Goal: Transaction & Acquisition: Purchase product/service

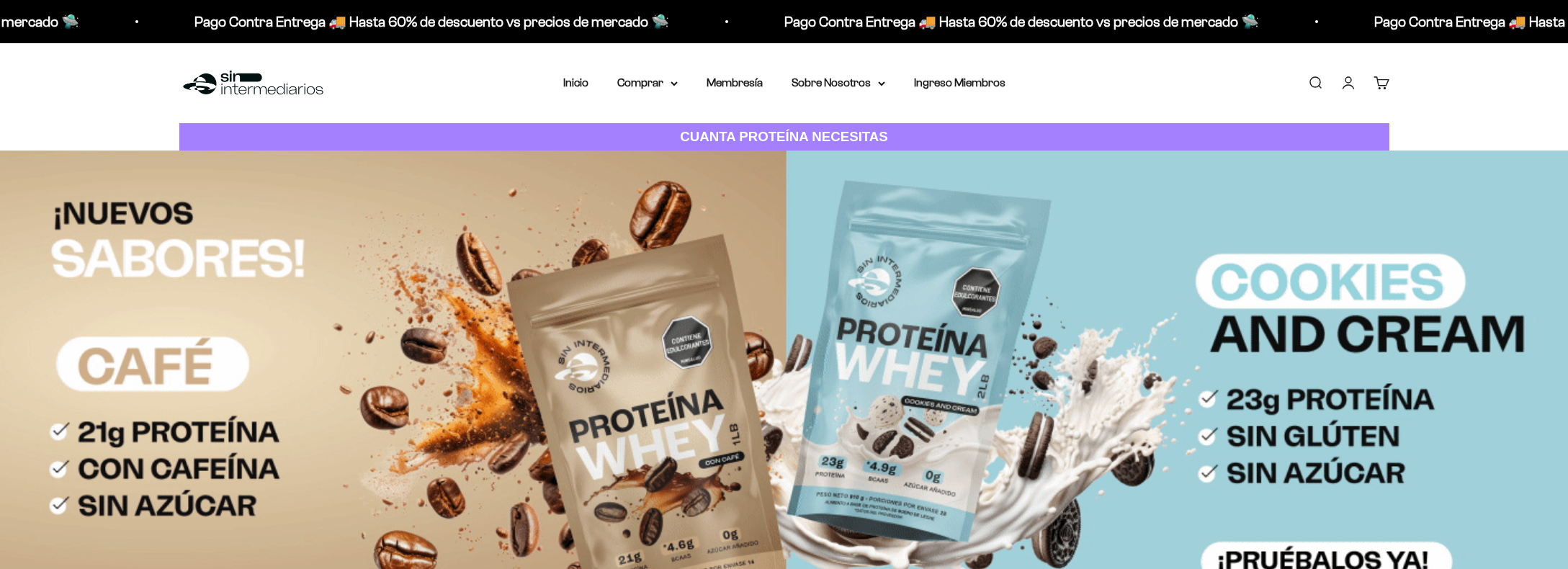
scroll to position [941, 0]
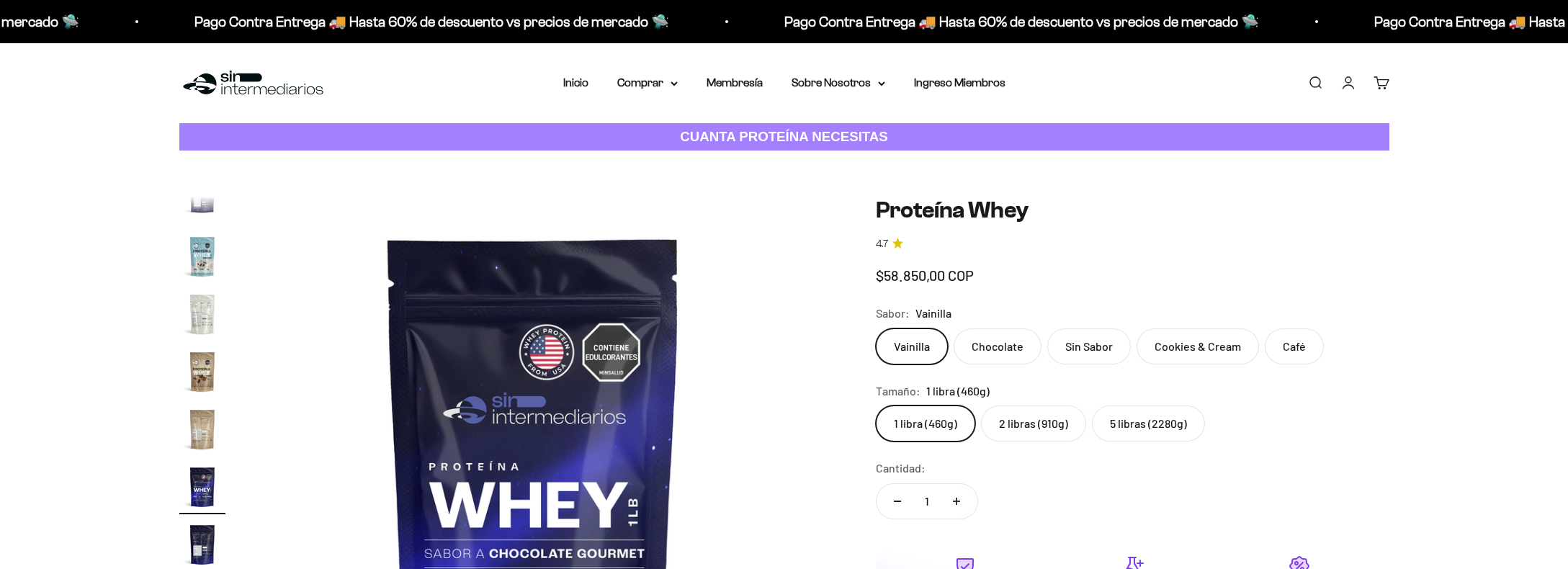
scroll to position [0, 9591]
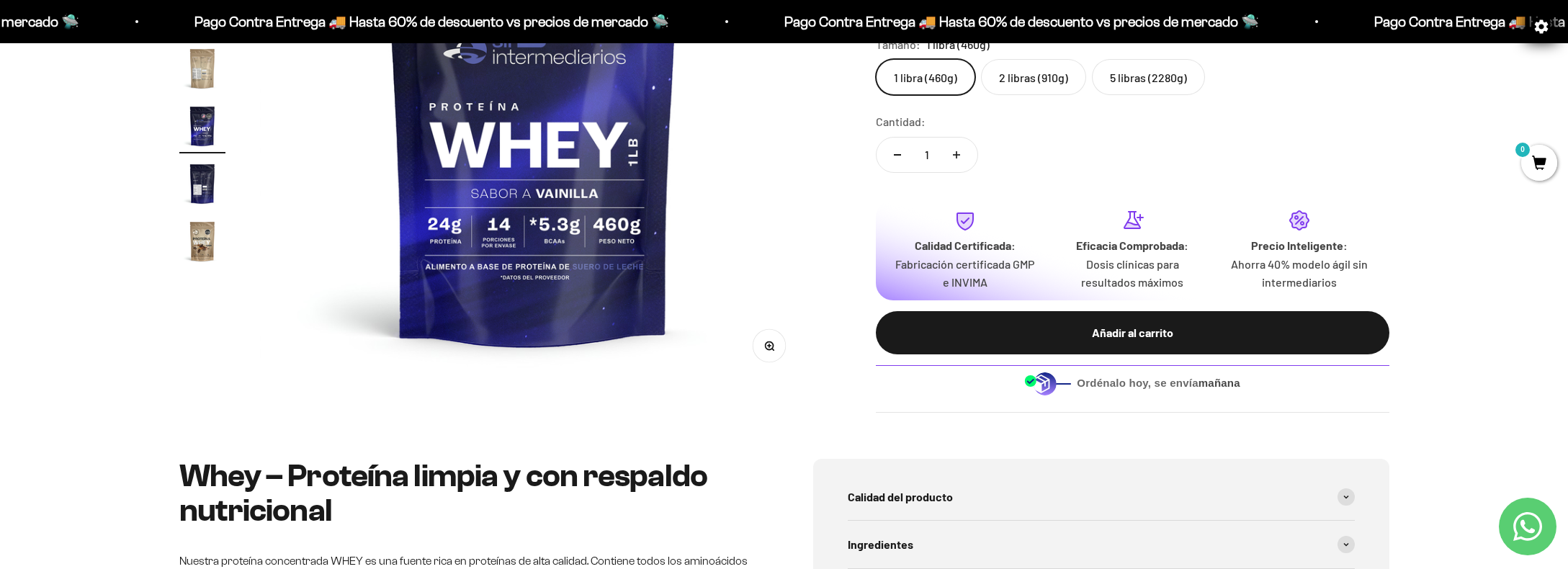
click at [1052, 380] on img at bounding box center [1047, 384] width 46 height 24
